Goal: Task Accomplishment & Management: Use online tool/utility

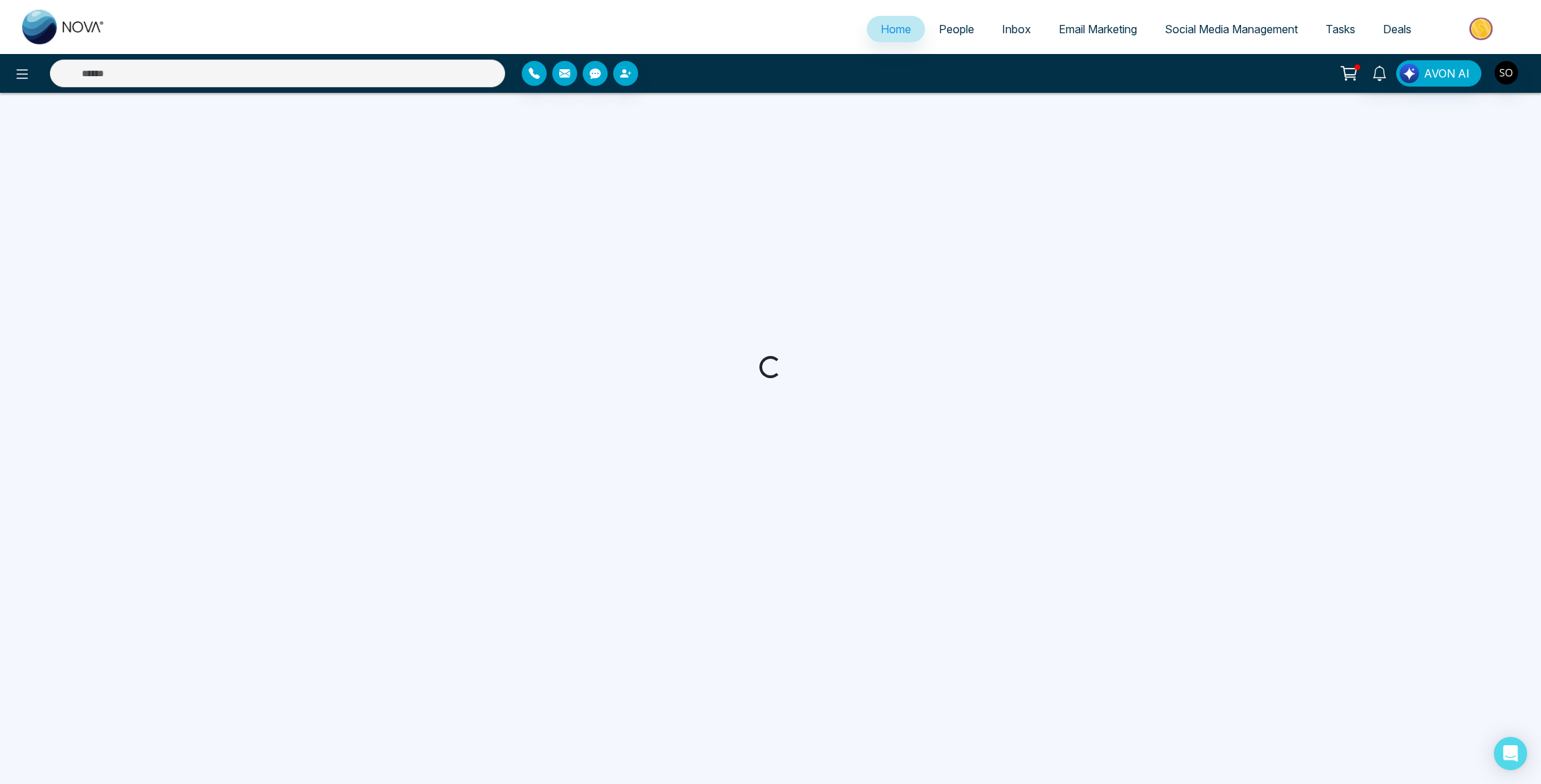
select select "*"
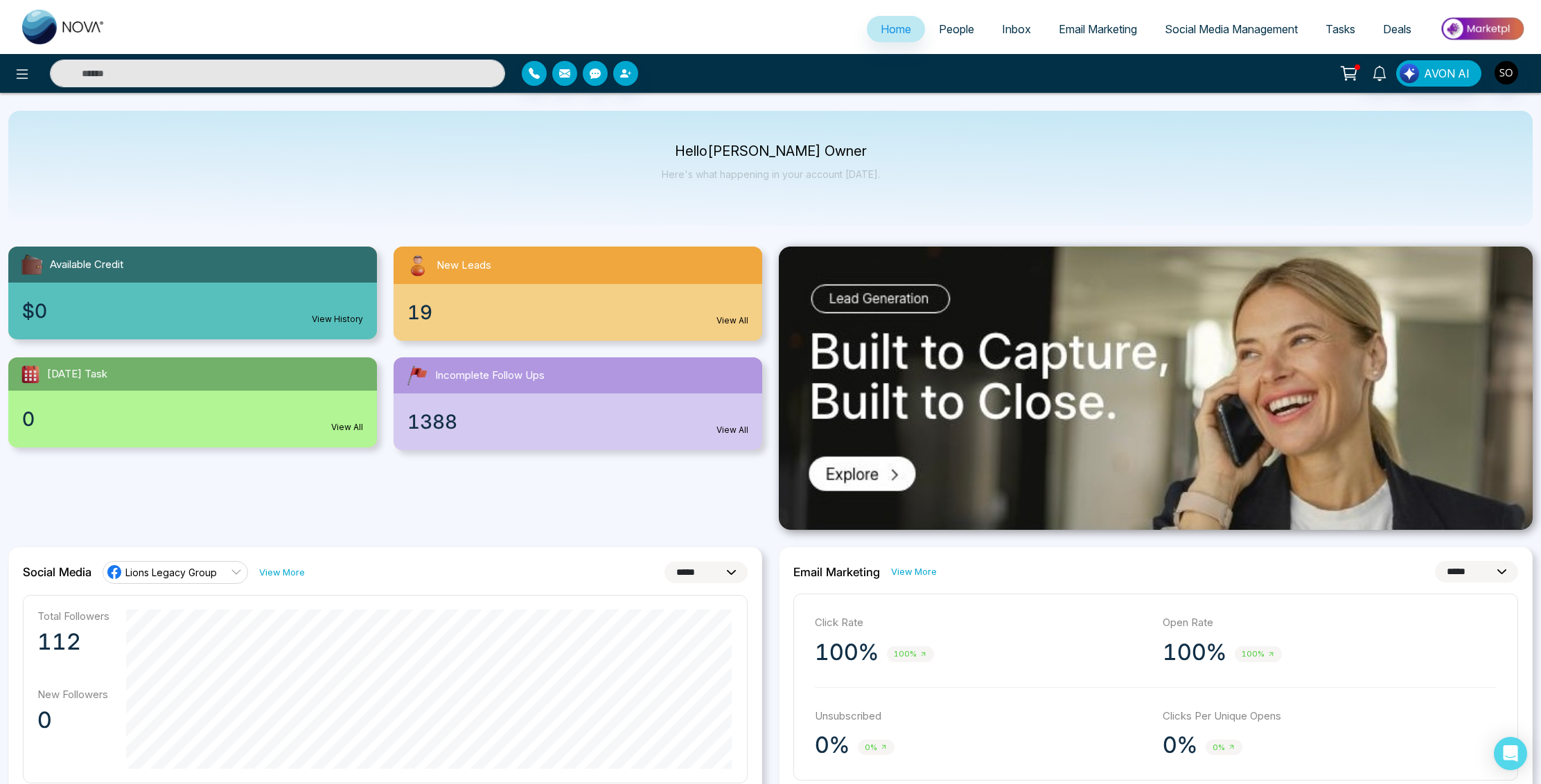
click at [1097, 31] on span "Email Marketing" at bounding box center [1097, 29] width 79 height 14
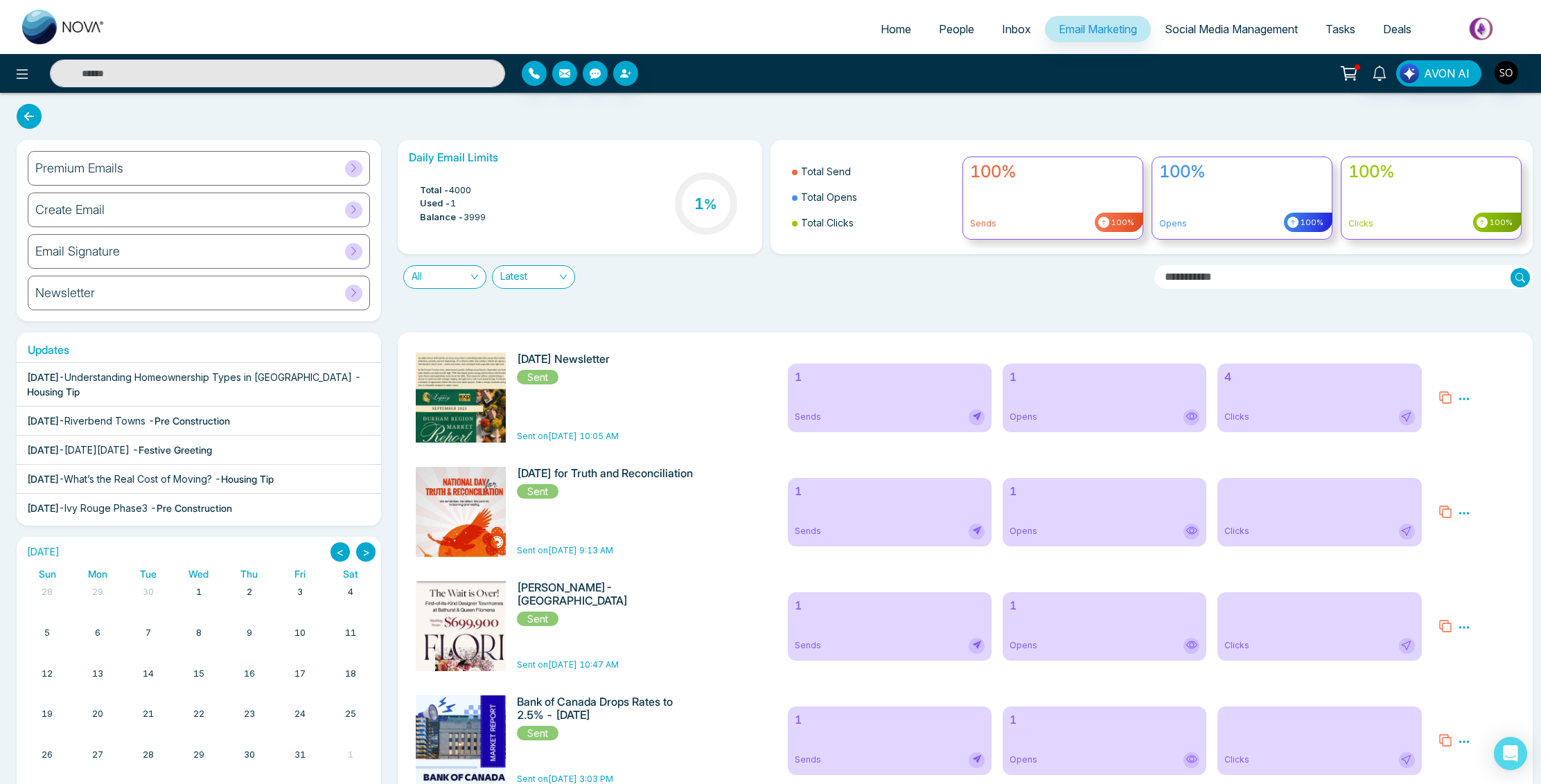
click at [1464, 401] on icon at bounding box center [1463, 399] width 12 height 12
click at [1489, 389] on div "Preview Analytics Delete" at bounding box center [1476, 397] width 93 height 90
click at [1466, 397] on icon at bounding box center [1463, 399] width 12 height 12
click at [1488, 420] on span "Preview" at bounding box center [1487, 418] width 38 height 11
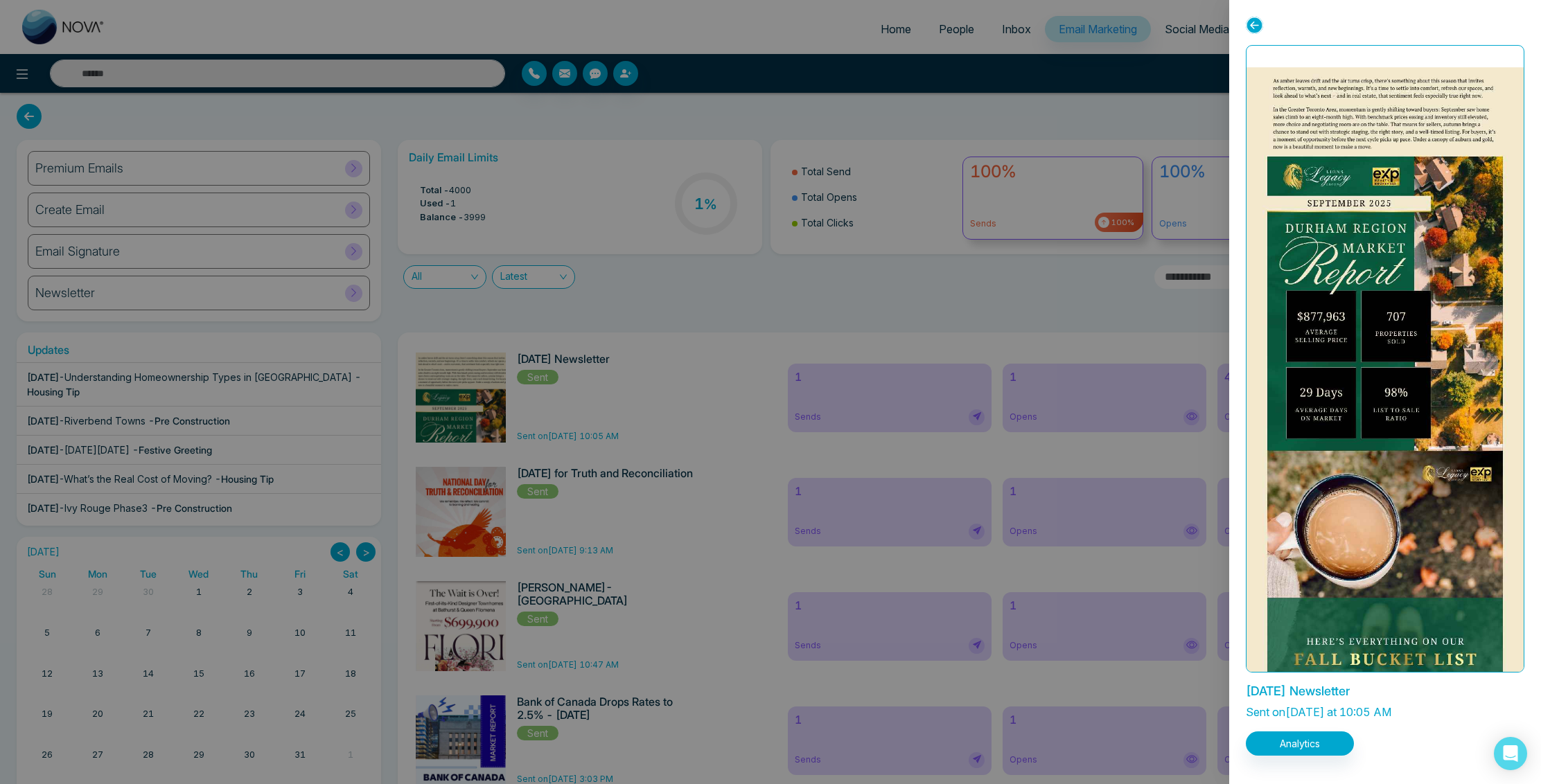
click at [830, 304] on div at bounding box center [770, 392] width 1541 height 784
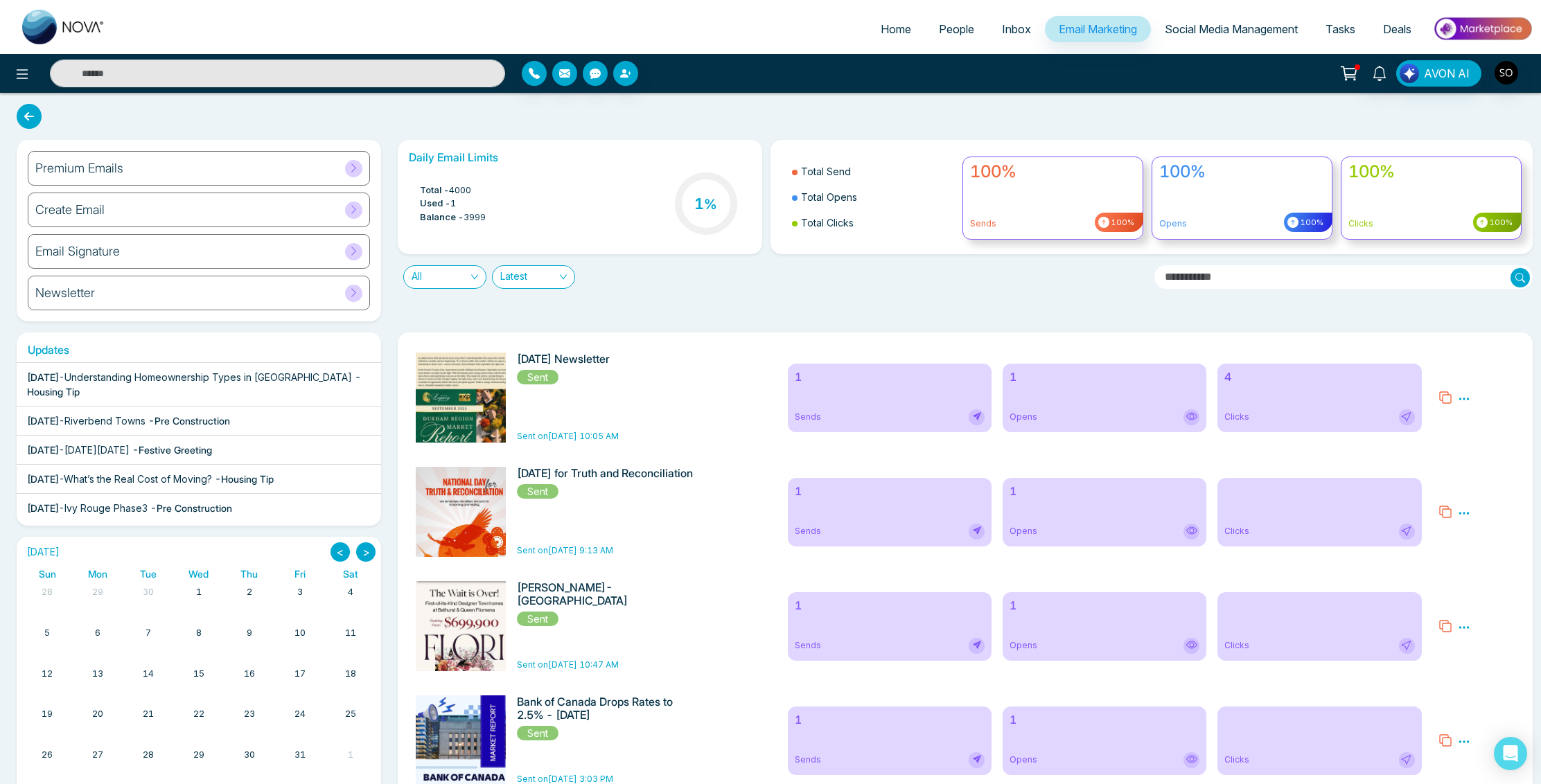
click at [1443, 397] on icon at bounding box center [1445, 397] width 14 height 14
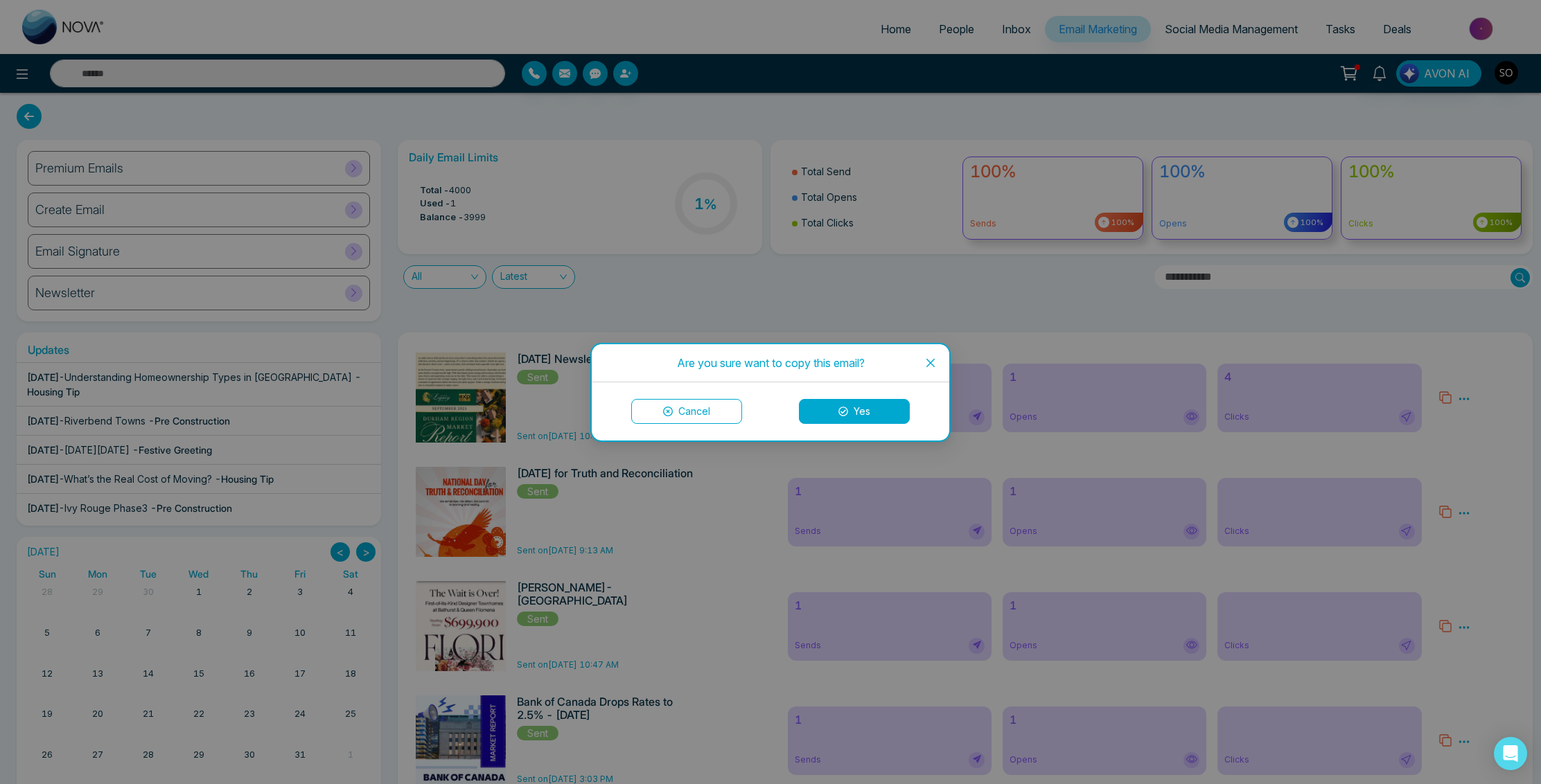
click at [857, 412] on button "Yes" at bounding box center [854, 411] width 111 height 25
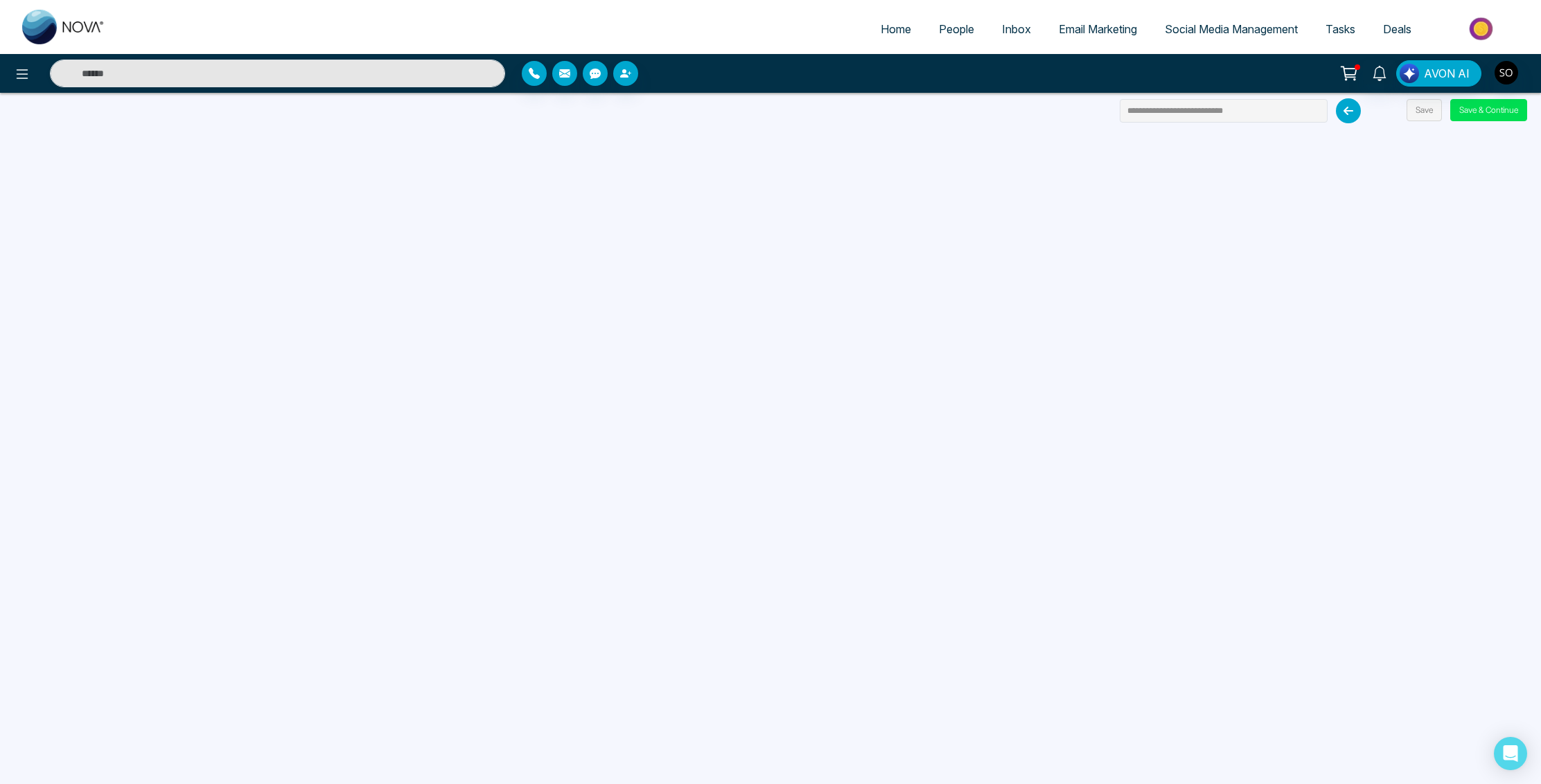
scroll to position [5, 0]
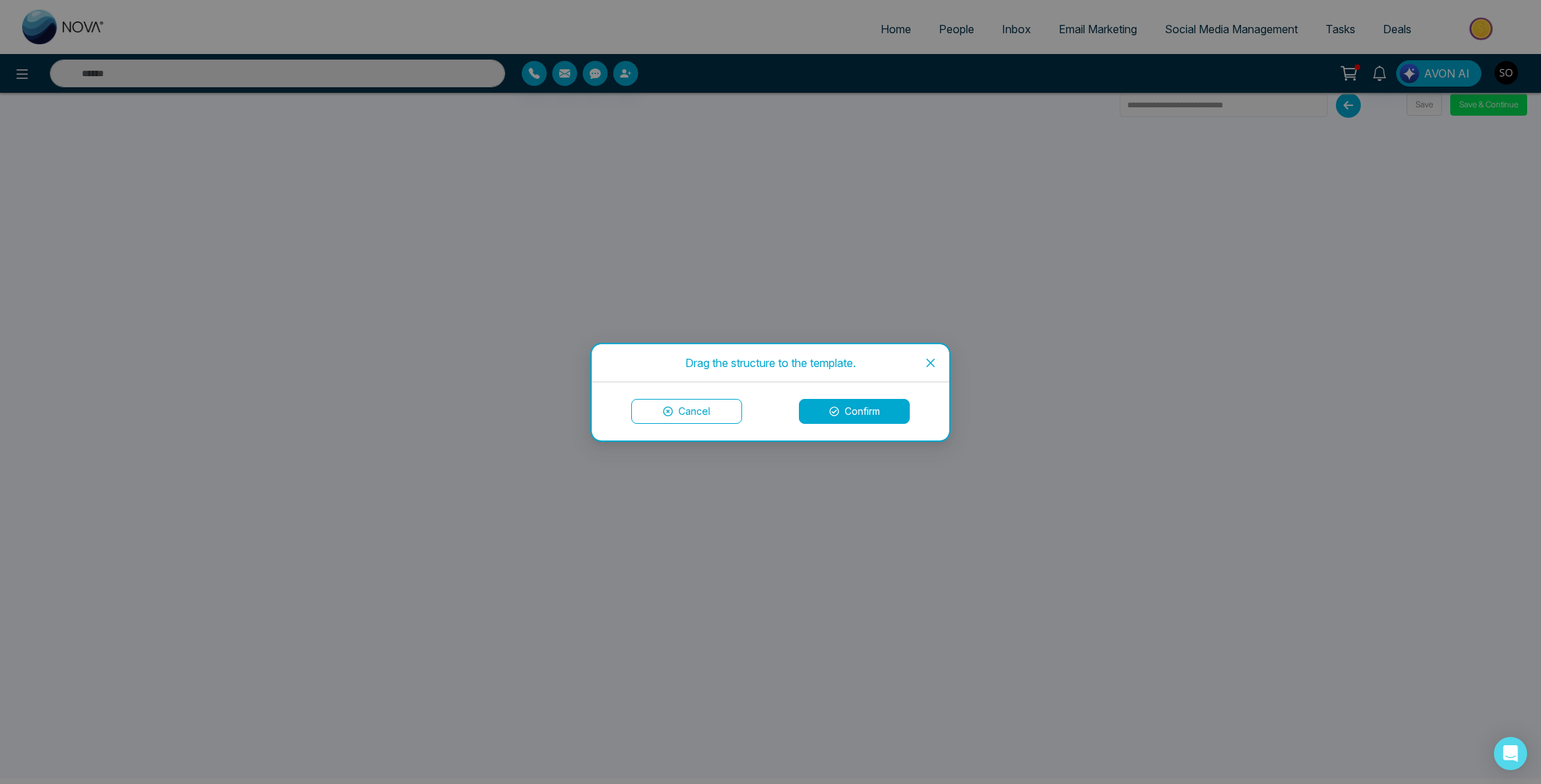
click at [847, 419] on button "Confirm" at bounding box center [854, 411] width 111 height 25
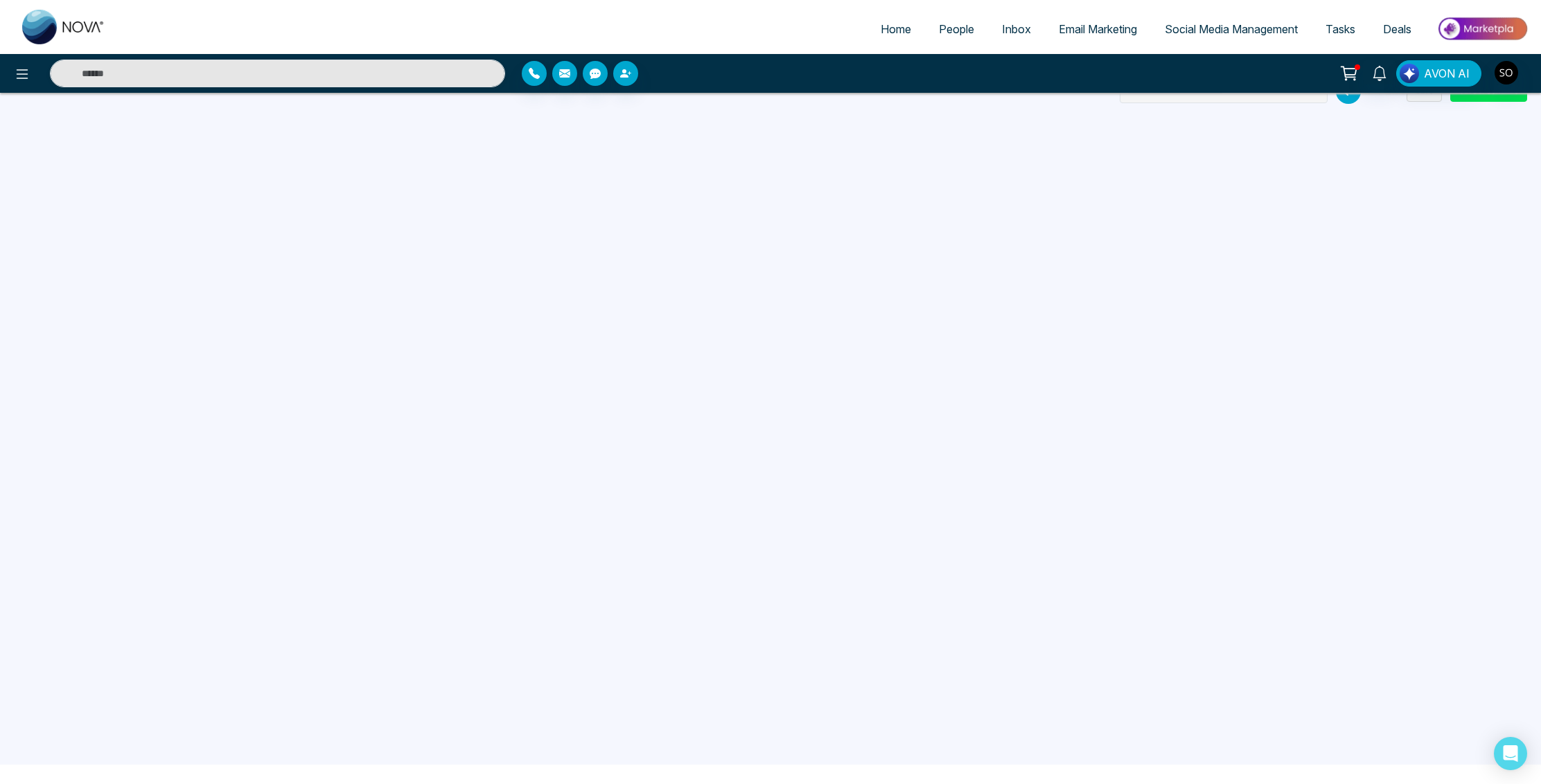
scroll to position [0, 0]
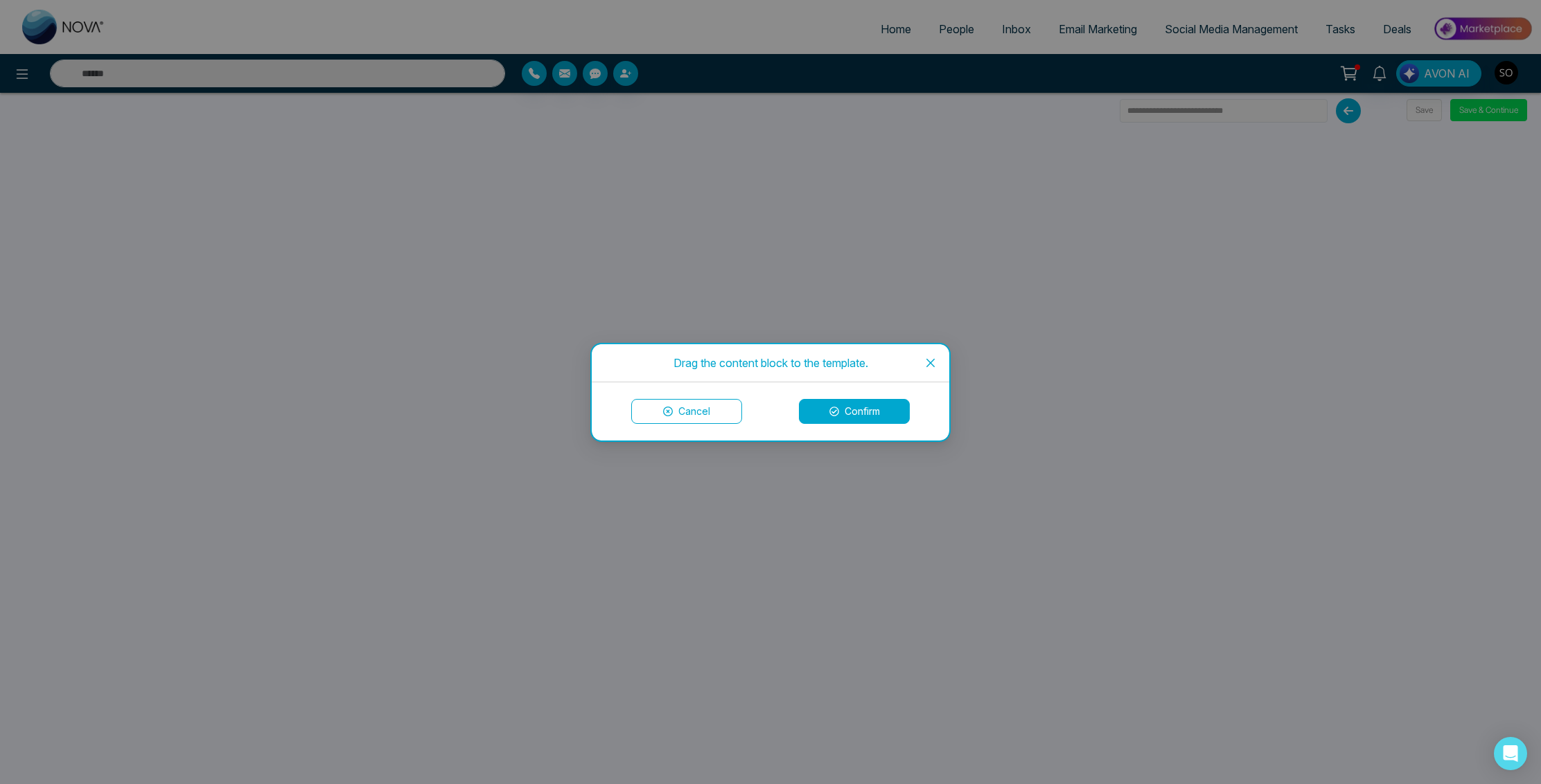
click at [833, 413] on icon at bounding box center [834, 411] width 10 height 10
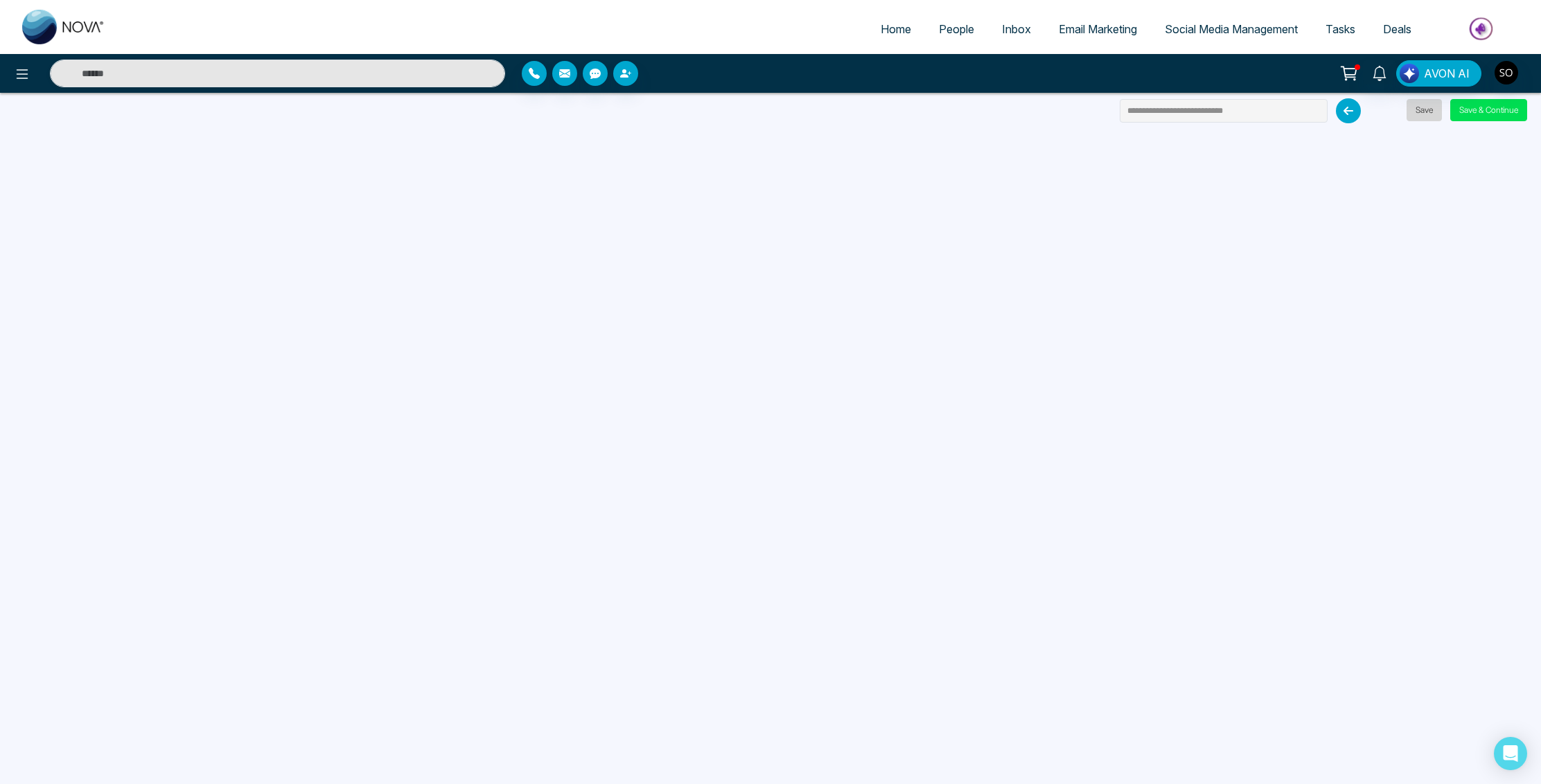
click at [1423, 116] on button "Save" at bounding box center [1424, 109] width 35 height 22
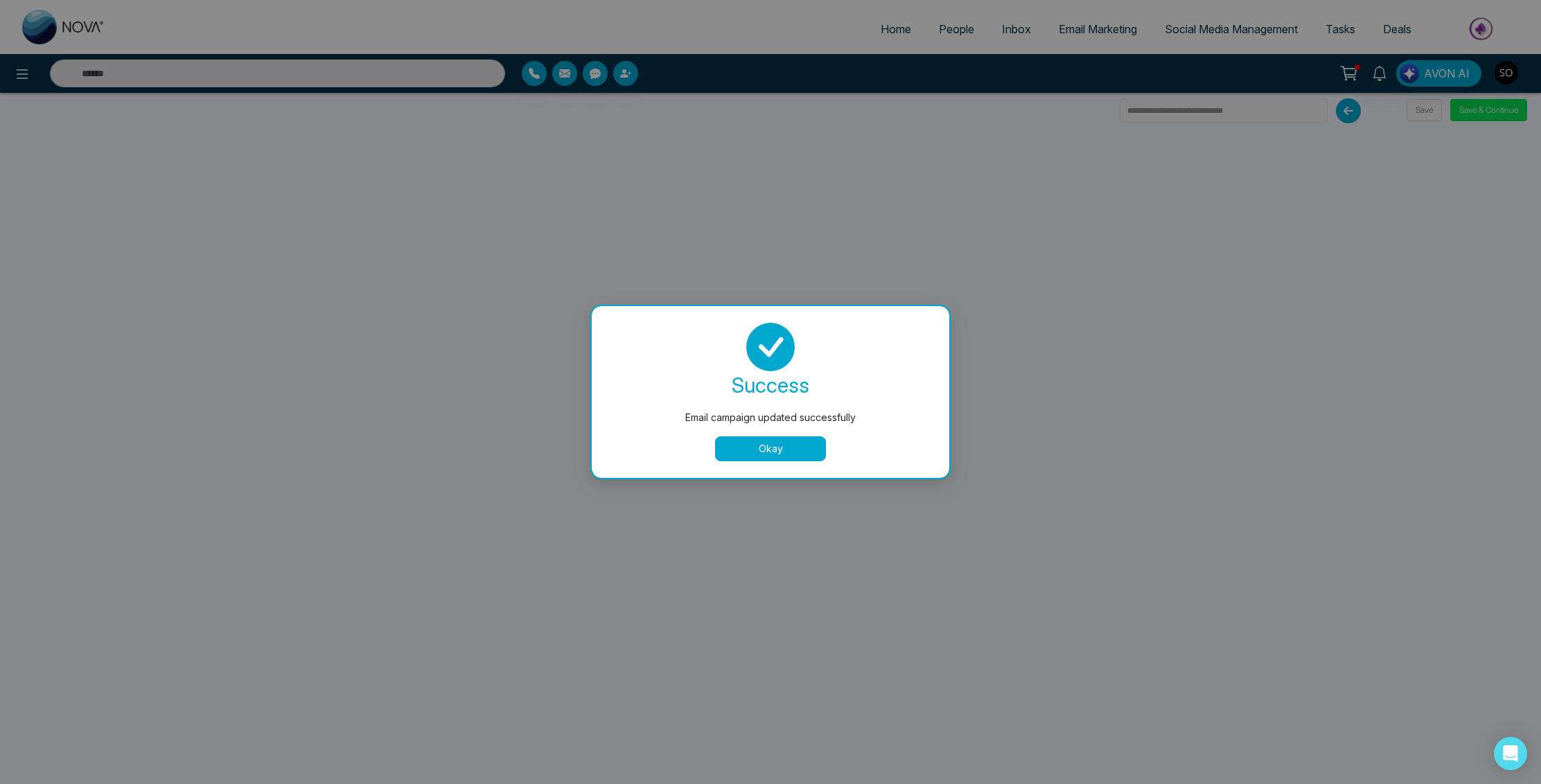
click at [776, 444] on button "Okay" at bounding box center [770, 449] width 111 height 25
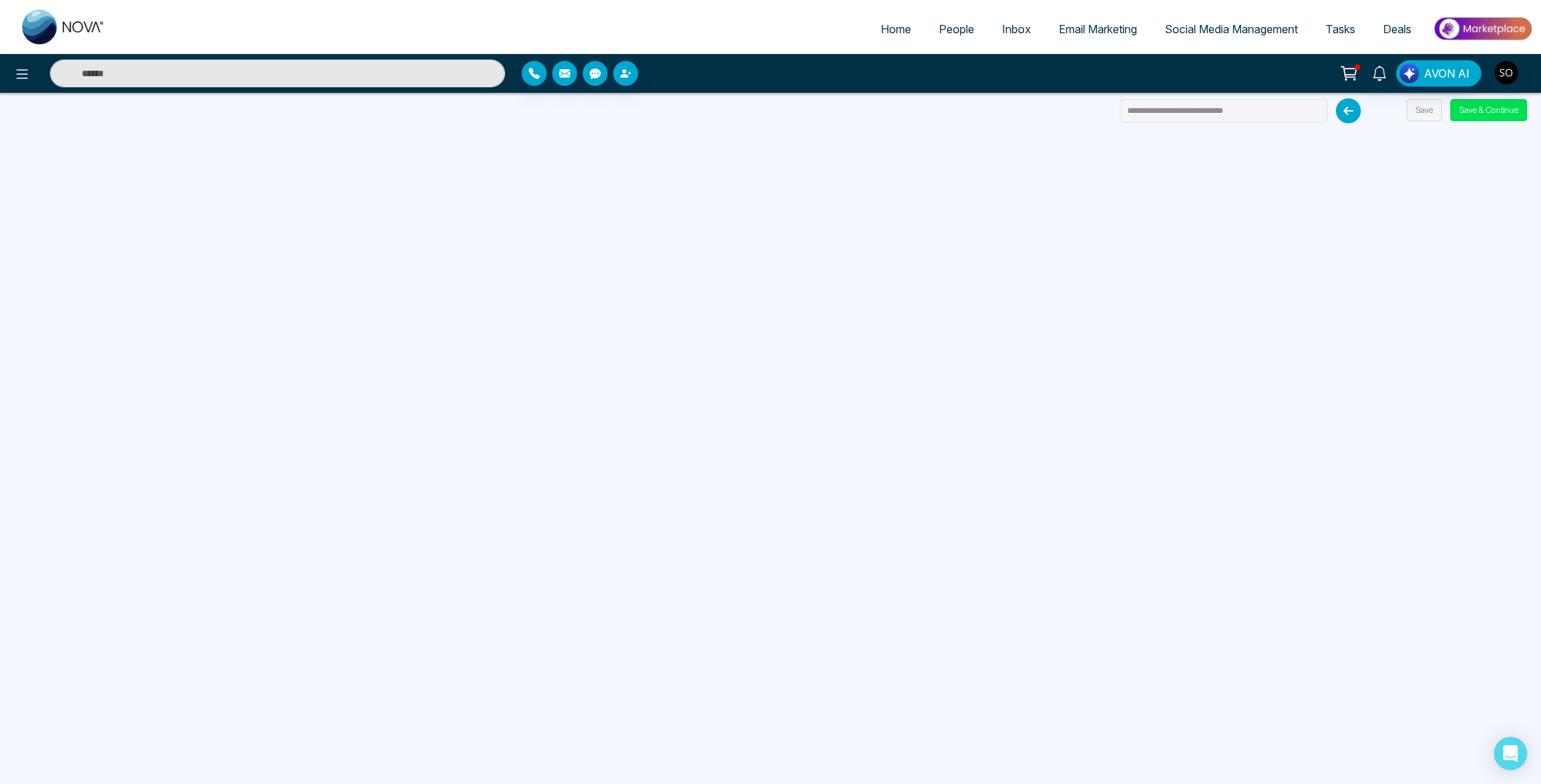
click at [1209, 25] on span "Social Media Management" at bounding box center [1231, 29] width 133 height 14
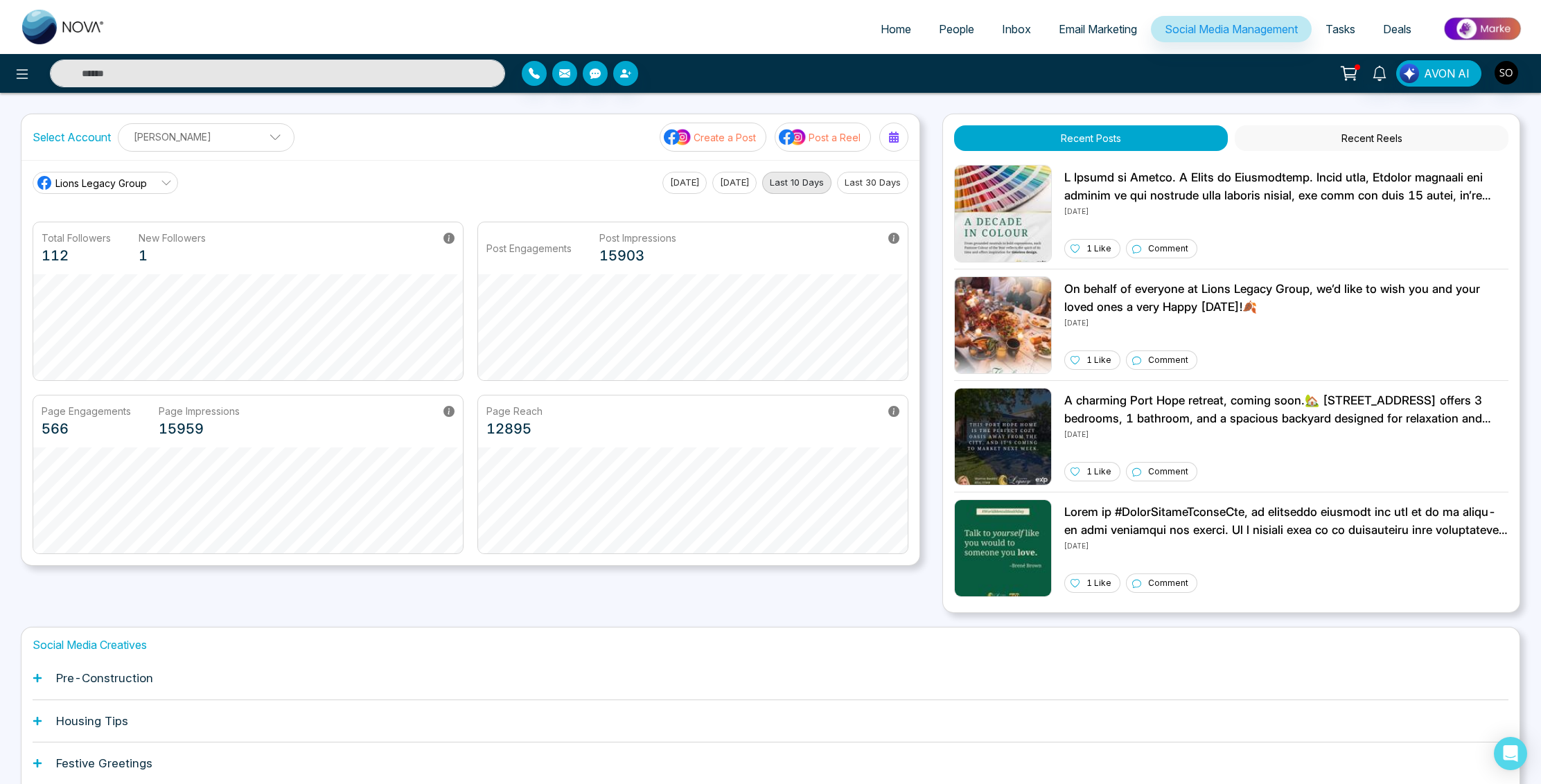
click at [259, 136] on p "[PERSON_NAME]" at bounding box center [206, 137] width 159 height 23
click at [373, 139] on div "Select Account [PERSON_NAME] [PERSON_NAME] Add Social Accounts Create a Post Po…" at bounding box center [471, 137] width 898 height 45
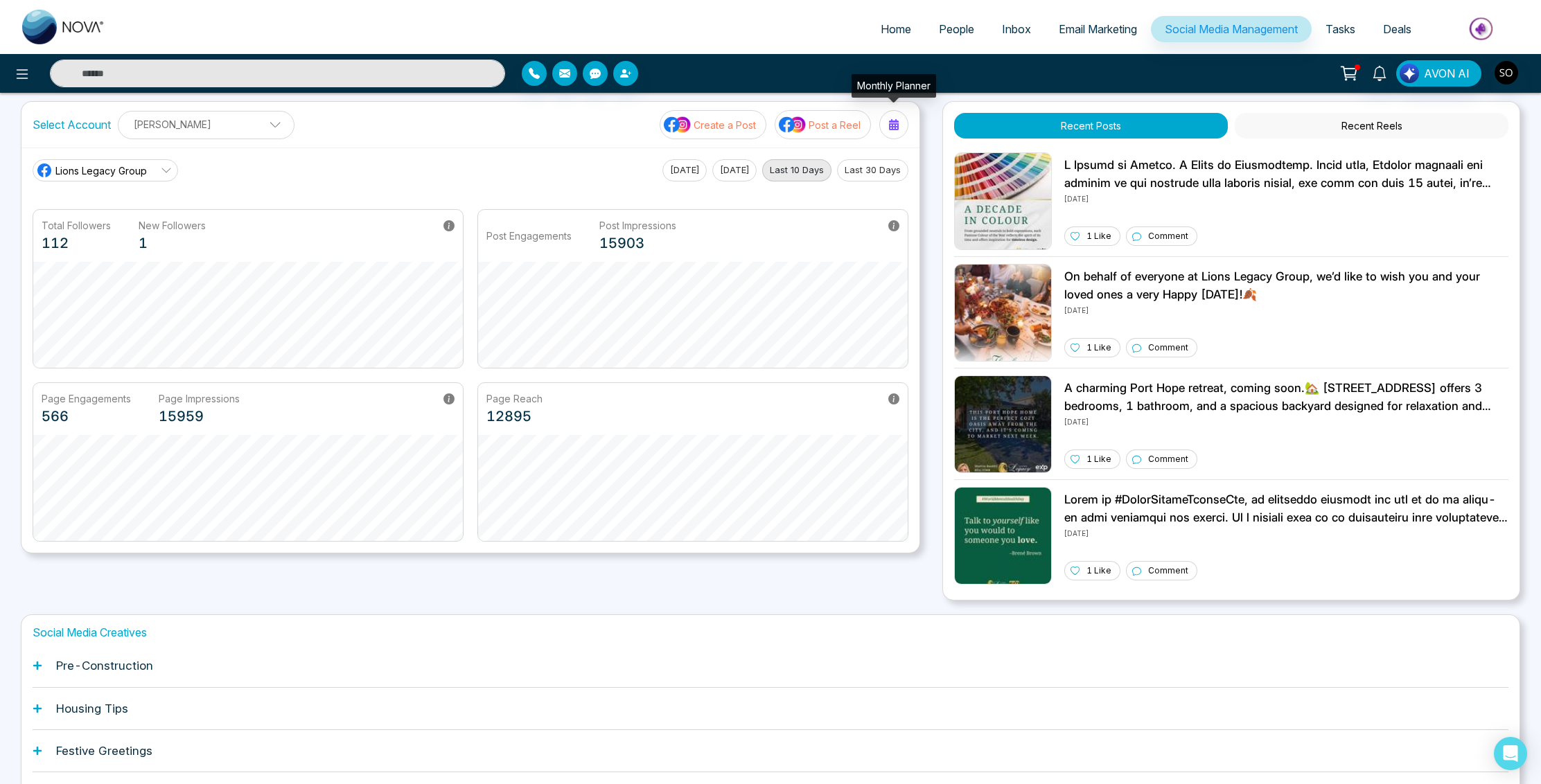
scroll to position [18, 0]
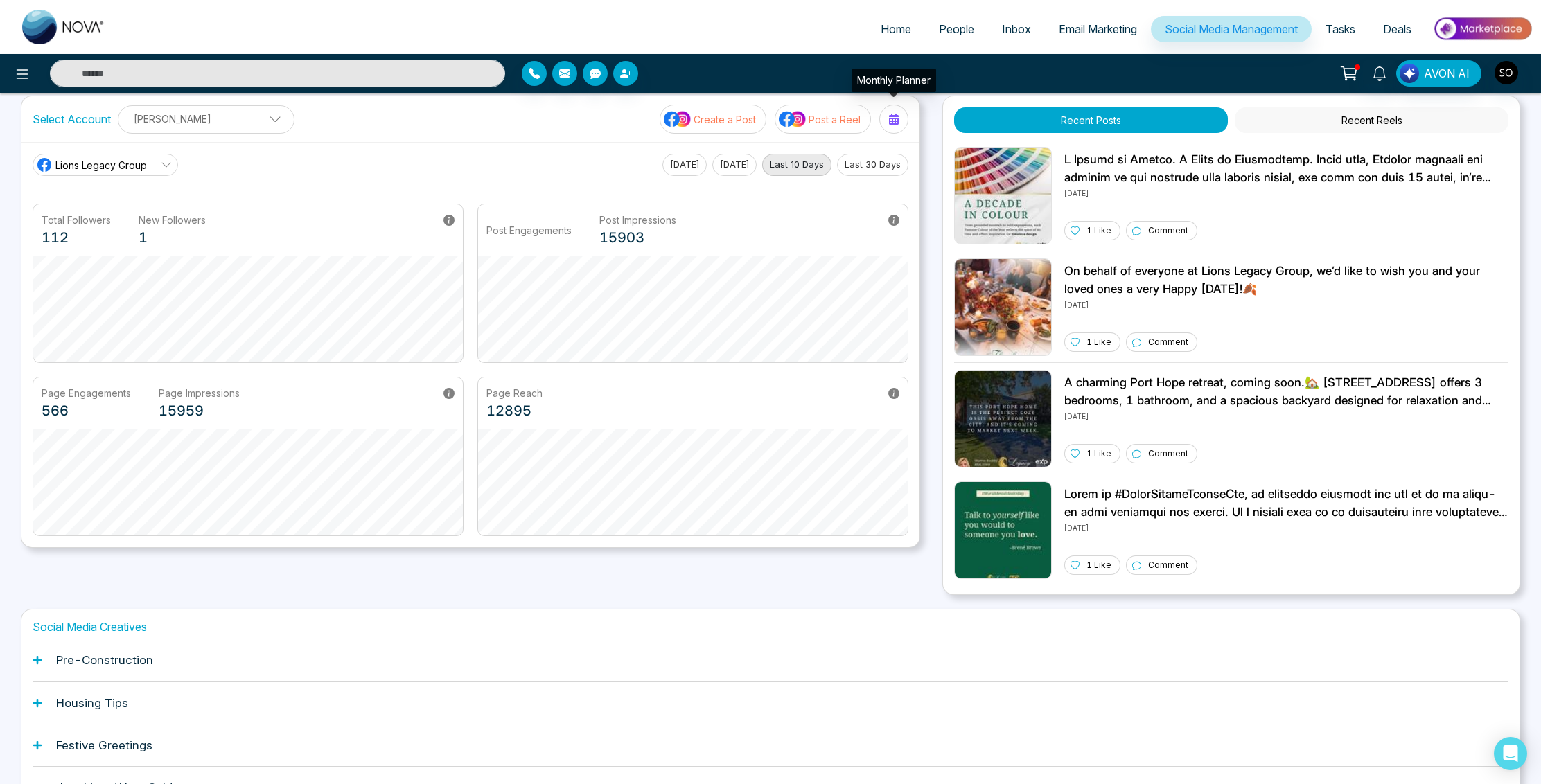
click at [891, 125] on div at bounding box center [893, 119] width 22 height 22
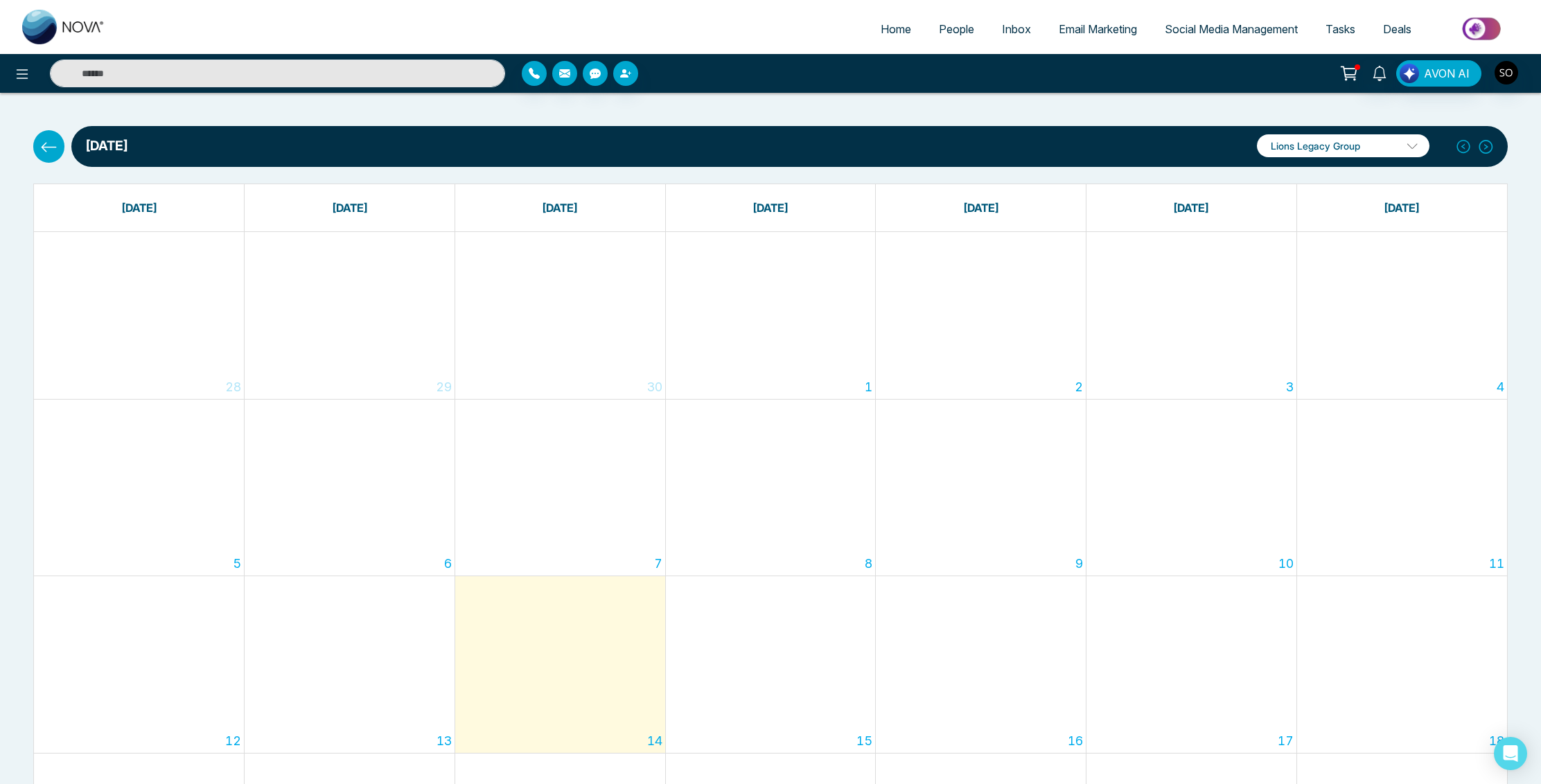
click at [600, 645] on div "14" at bounding box center [560, 664] width 210 height 176
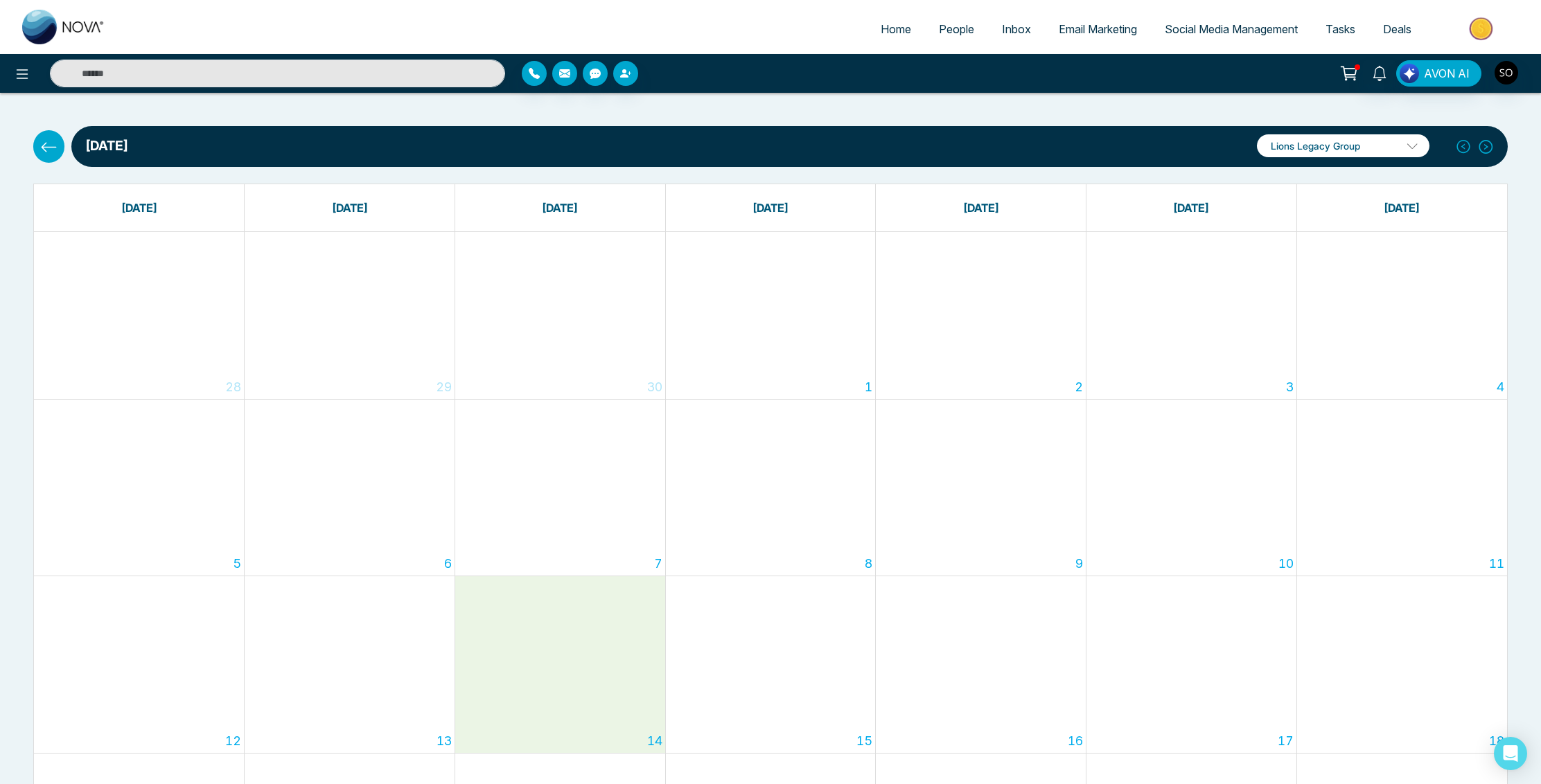
click at [54, 147] on icon at bounding box center [49, 148] width 17 height 17
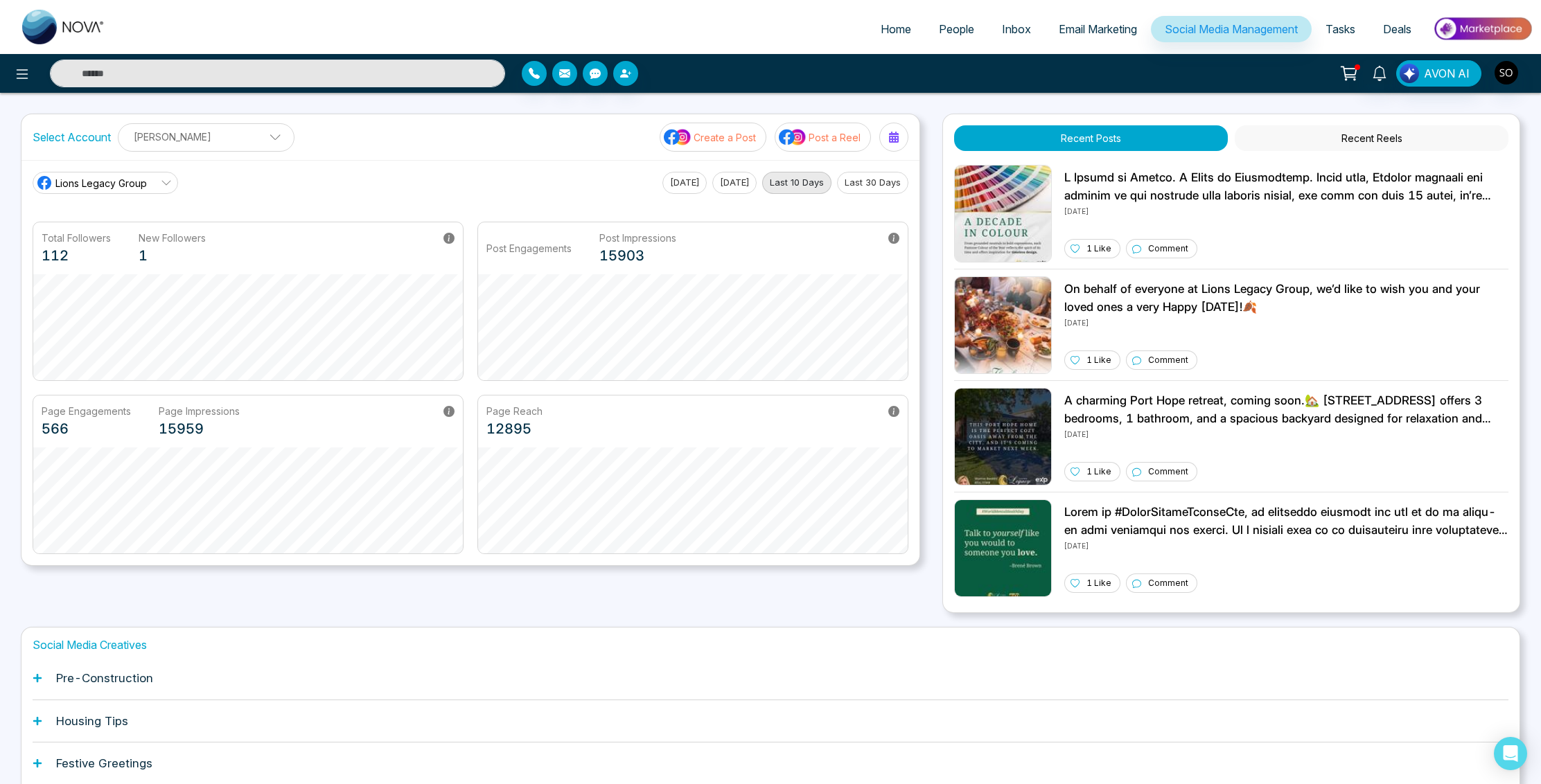
click at [1343, 136] on button "Recent Reels" at bounding box center [1371, 138] width 273 height 25
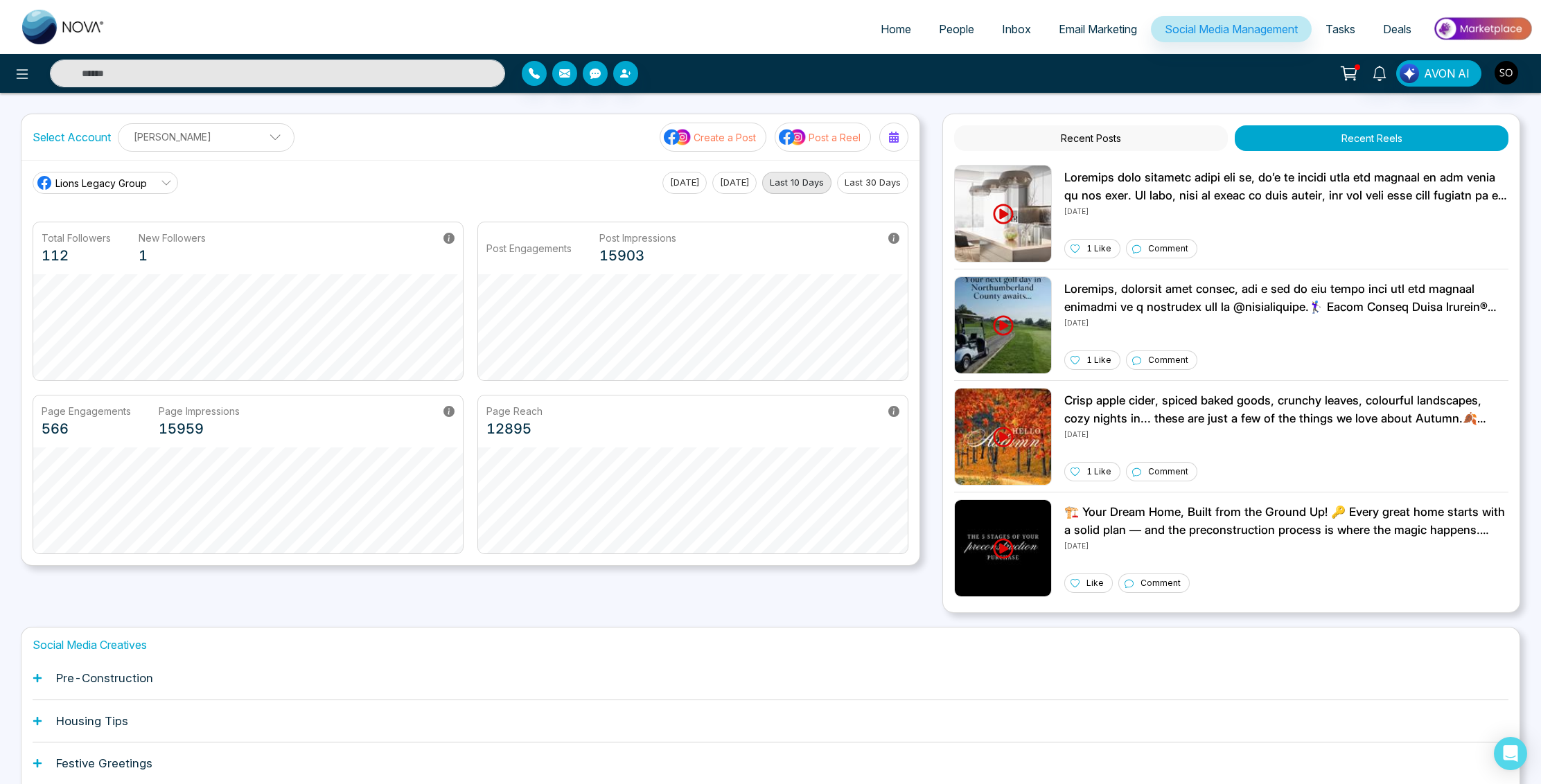
click at [159, 182] on link "Lions Legacy Group" at bounding box center [105, 182] width 146 height 22
click at [135, 248] on span "Lions Legacy Group" at bounding box center [116, 244] width 107 height 15
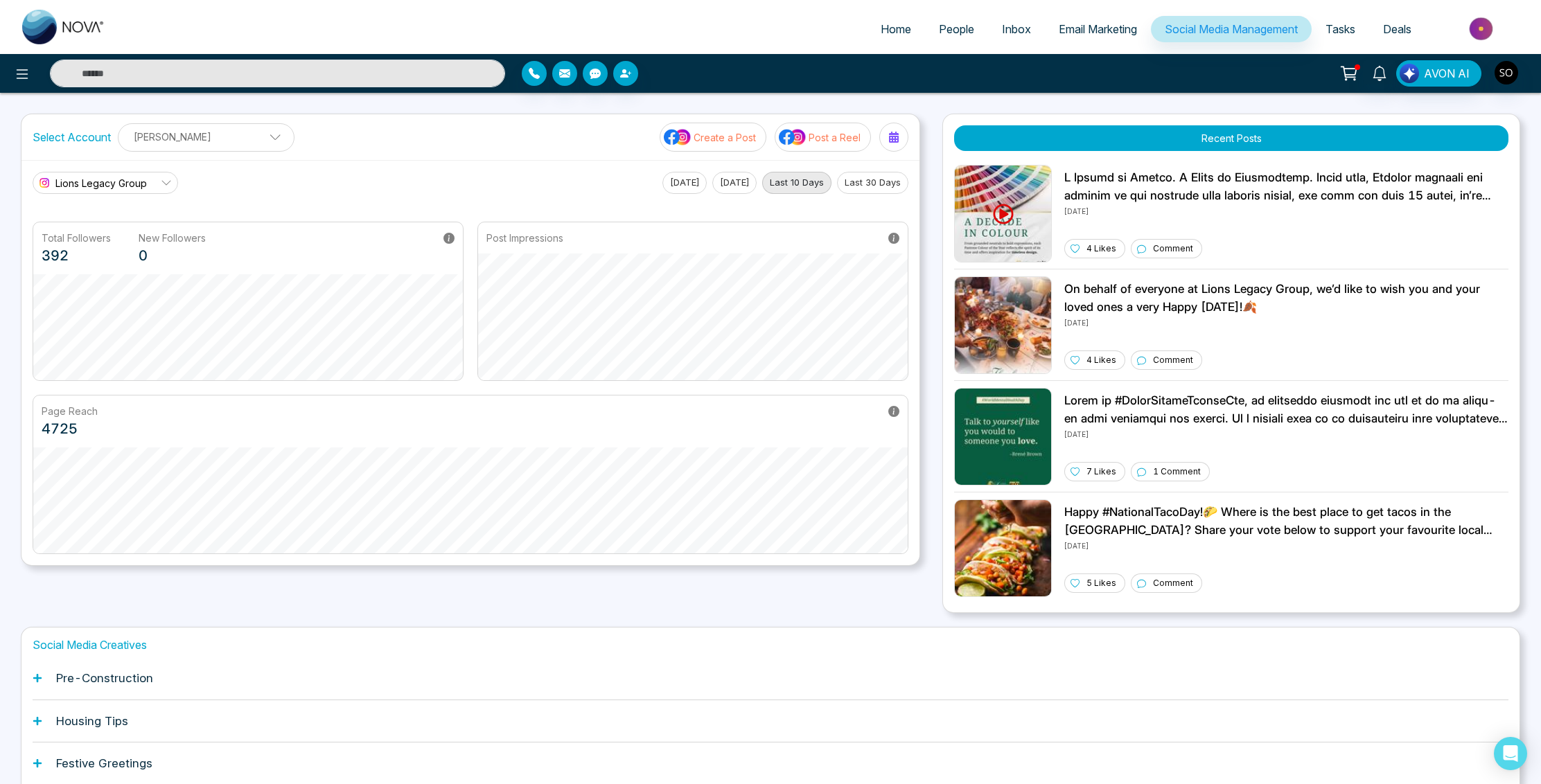
click at [724, 138] on p "Create a Post" at bounding box center [724, 137] width 62 height 15
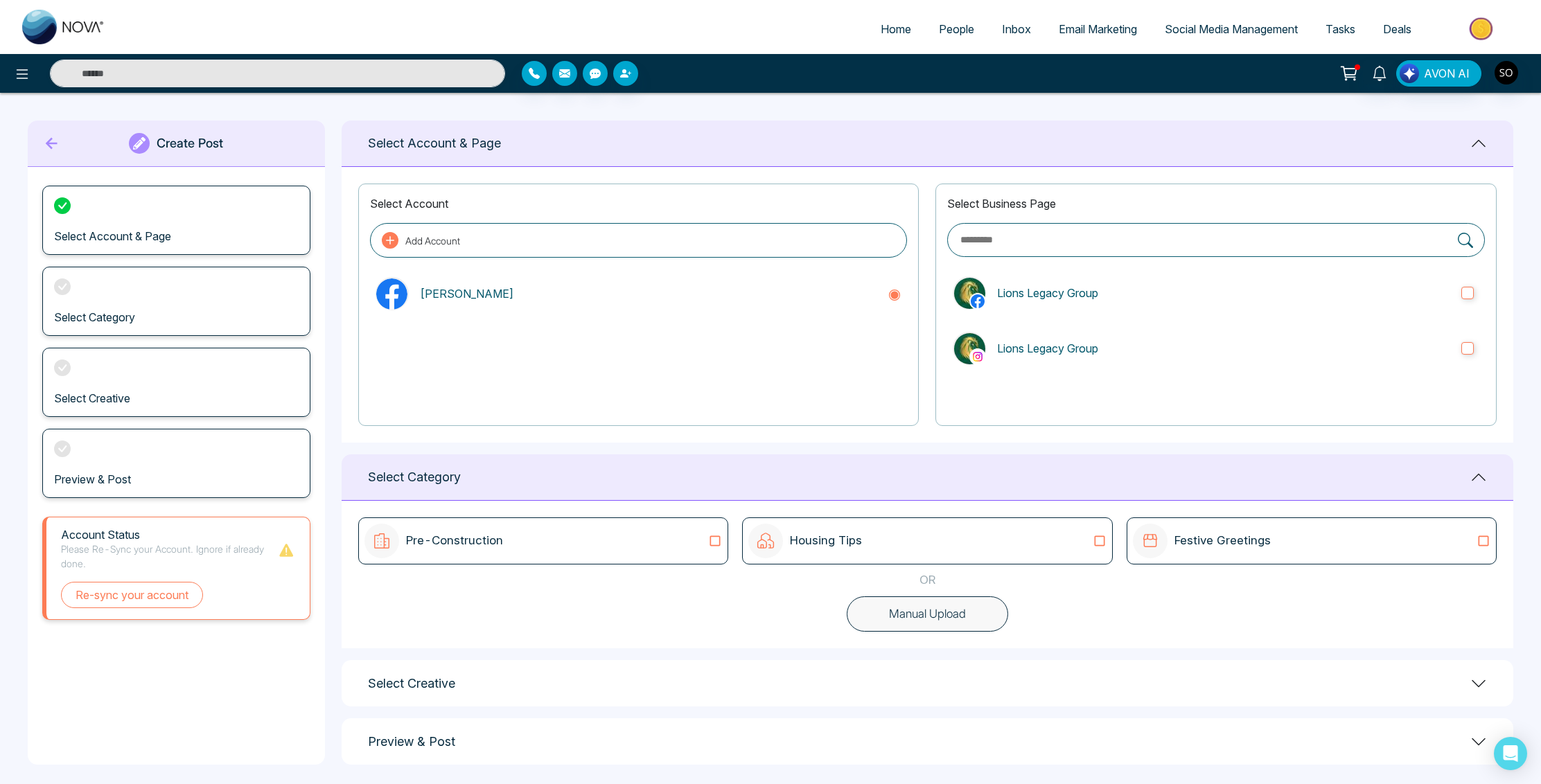
click at [49, 146] on icon at bounding box center [51, 143] width 11 height 11
